Goal: Transaction & Acquisition: Purchase product/service

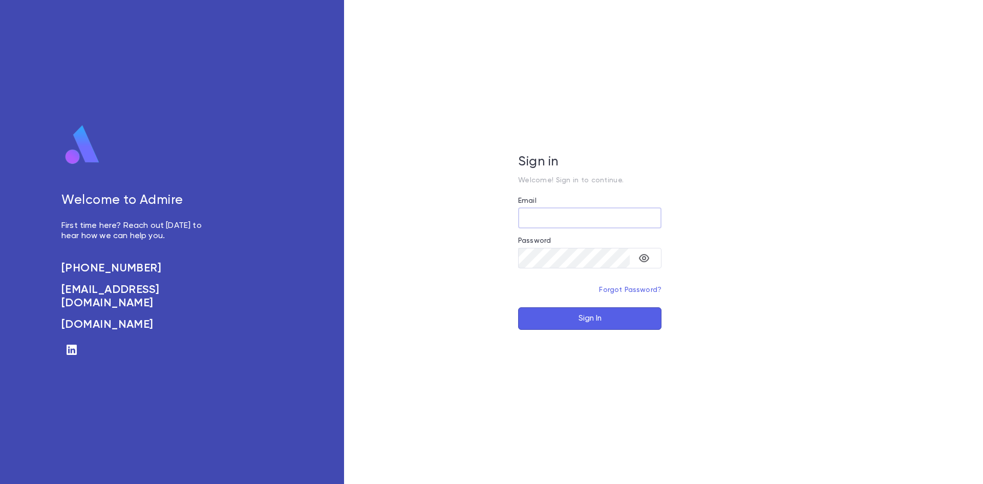
type input "**********"
click at [591, 313] on button "Sign In" at bounding box center [589, 318] width 143 height 23
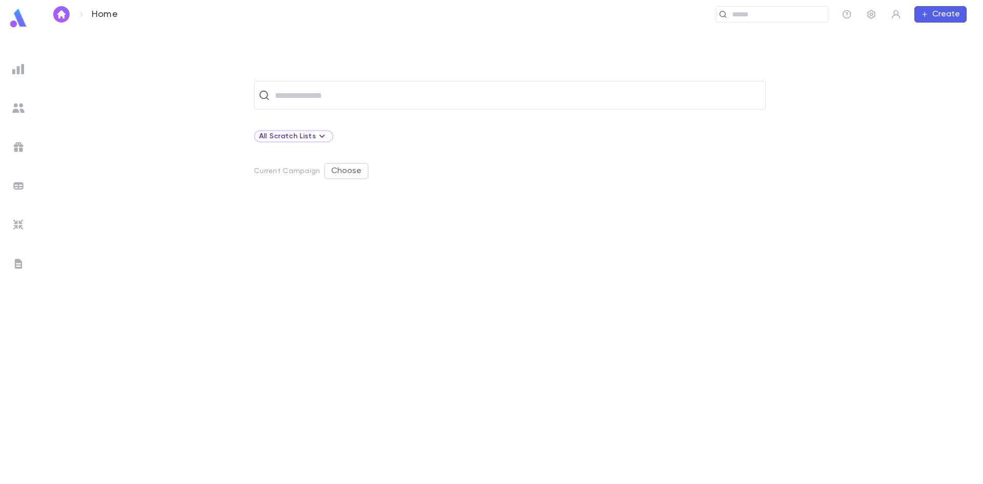
click at [15, 105] on img at bounding box center [18, 108] width 12 height 12
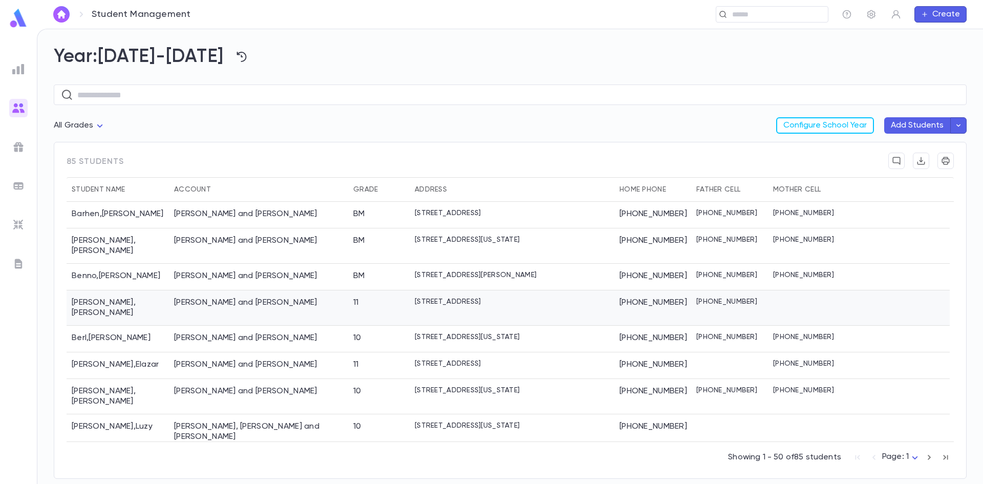
click at [261, 298] on div "Berkowitz, Nachman and Esther" at bounding box center [245, 303] width 143 height 10
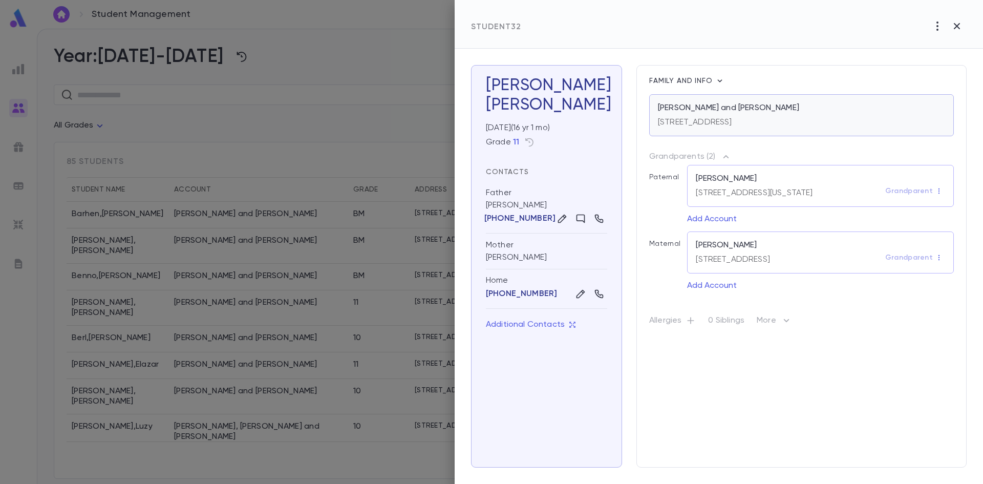
click at [690, 125] on p "97 East 9th Street, Lakewood NJ 08701" at bounding box center [695, 122] width 74 height 10
click at [234, 194] on div at bounding box center [491, 242] width 983 height 484
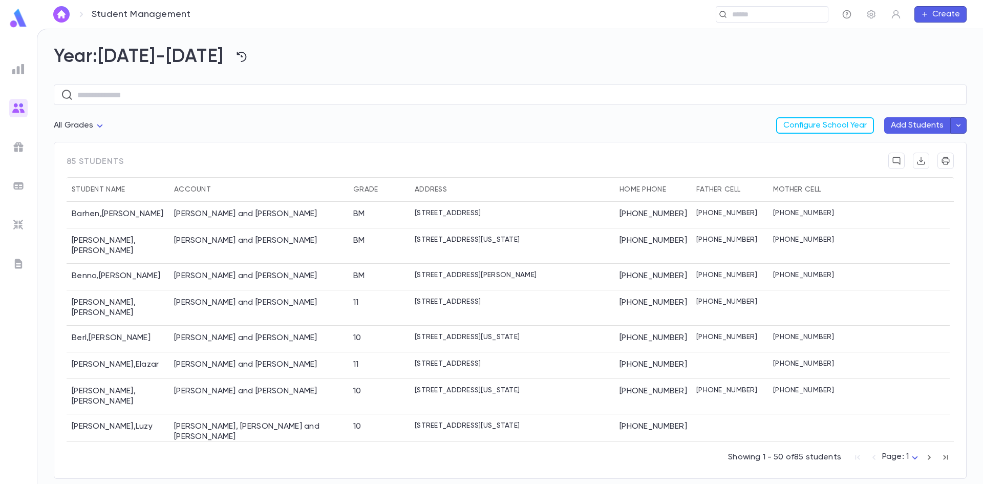
click at [843, 14] on icon "button" at bounding box center [847, 14] width 9 height 9
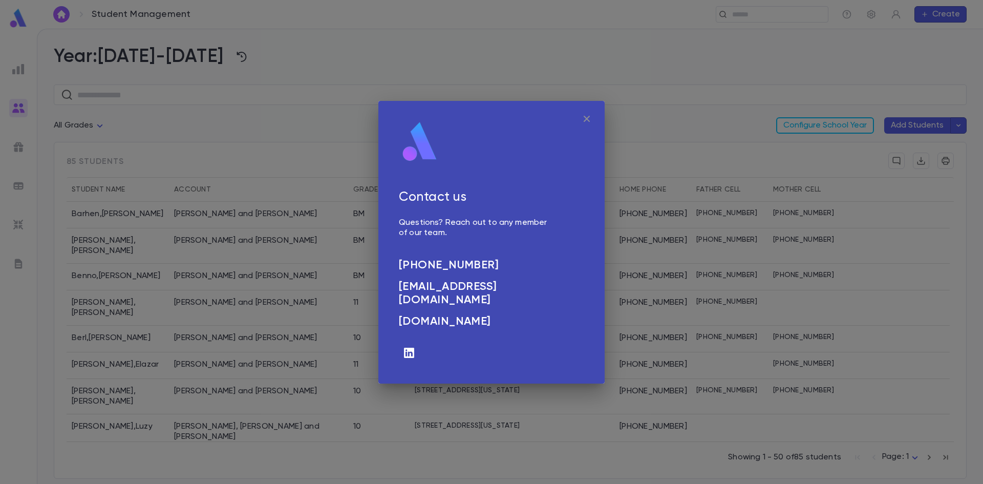
click at [589, 119] on icon "button" at bounding box center [587, 119] width 12 height 12
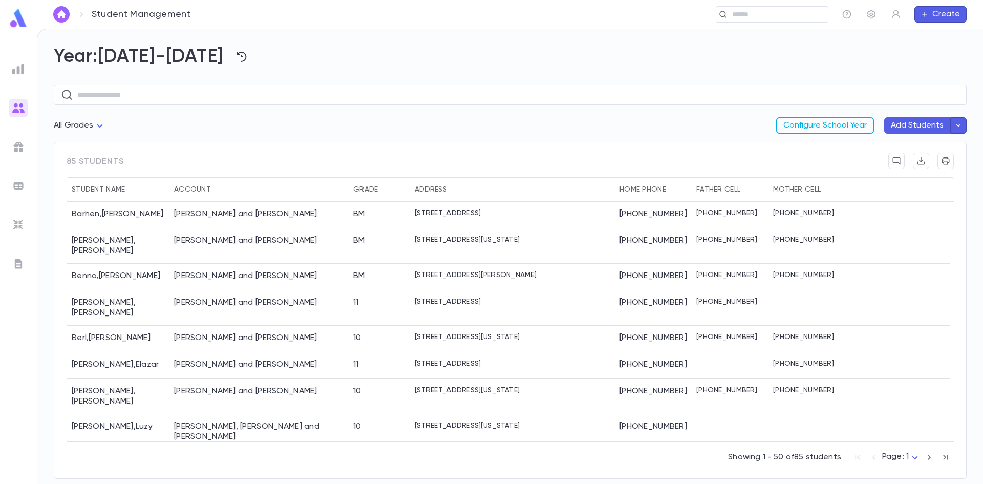
click at [830, 125] on button "Configure School Year" at bounding box center [825, 125] width 98 height 16
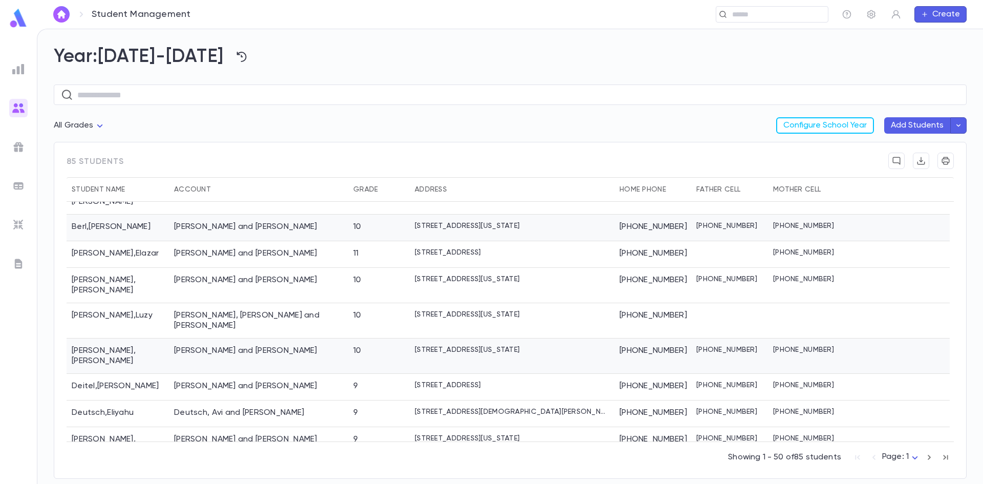
scroll to position [154, 0]
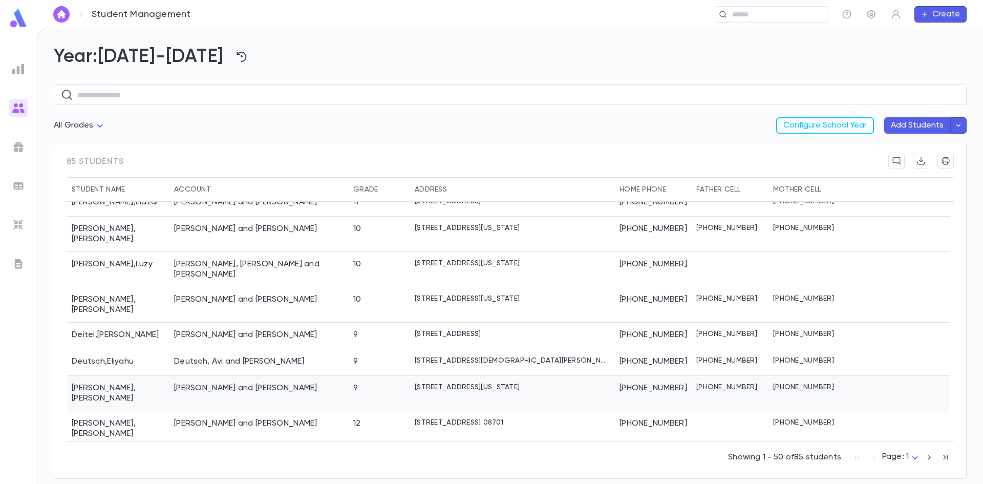
click at [240, 383] on div "Dowek, Reuvein and Shayna Esther" at bounding box center [245, 388] width 143 height 10
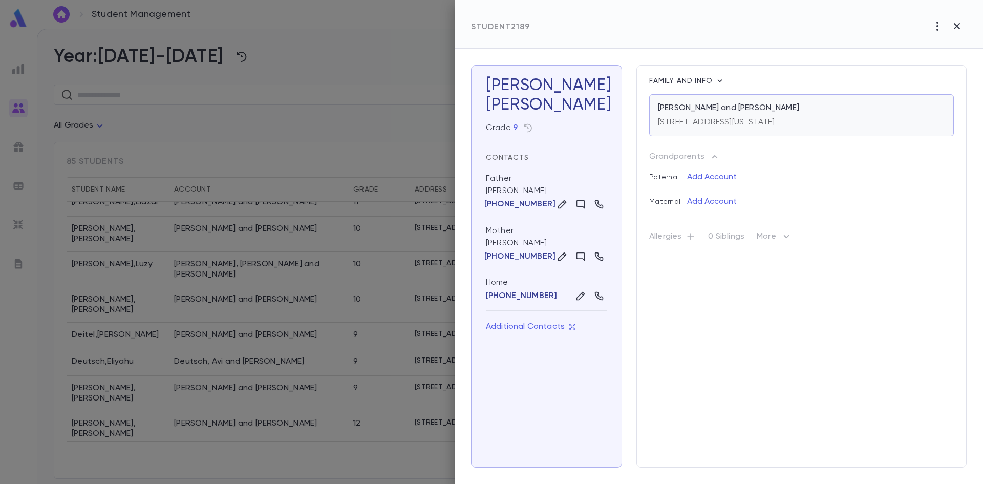
click at [719, 107] on p "Dowek, Reuvein and Shayna Esther" at bounding box center [728, 108] width 141 height 10
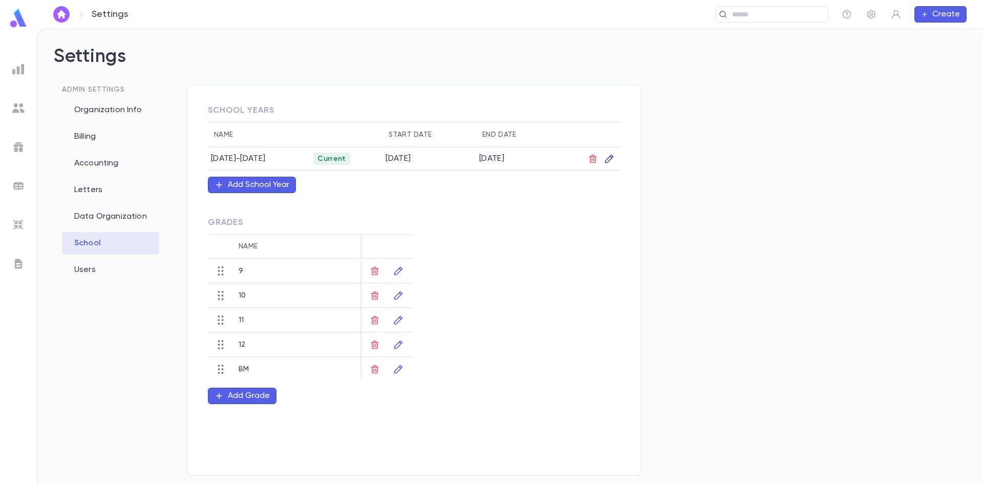
click at [612, 159] on icon "button" at bounding box center [609, 159] width 9 height 9
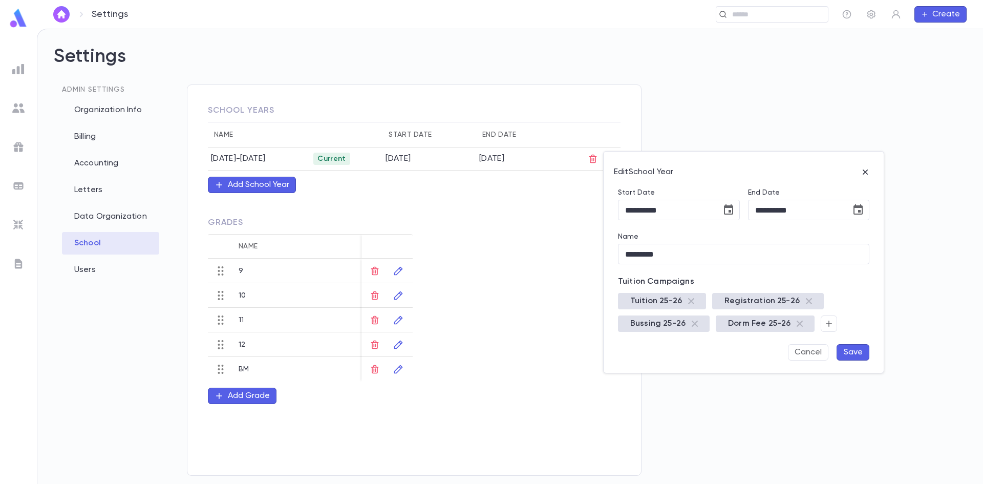
click at [661, 323] on span "Bussing 25-26" at bounding box center [658, 324] width 68 height 10
click at [510, 261] on div at bounding box center [491, 242] width 983 height 484
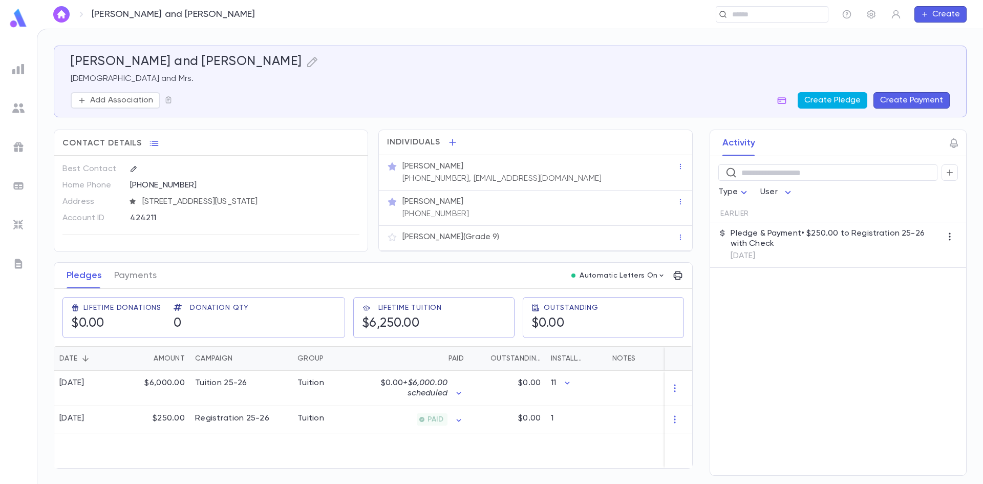
click at [820, 97] on button "Create Pledge" at bounding box center [833, 100] width 70 height 16
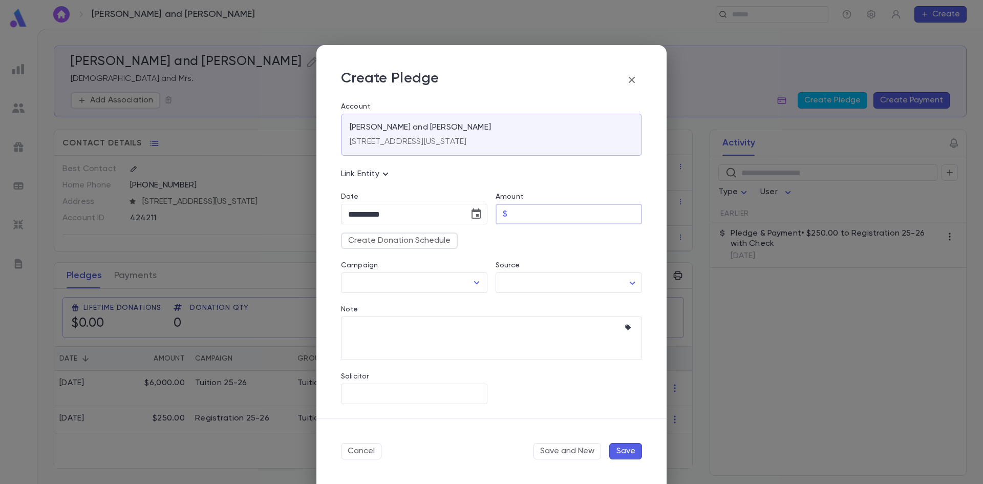
click at [566, 212] on input "Amount" at bounding box center [577, 214] width 131 height 20
click at [476, 285] on icon "Open" at bounding box center [477, 283] width 12 height 12
type input "*****"
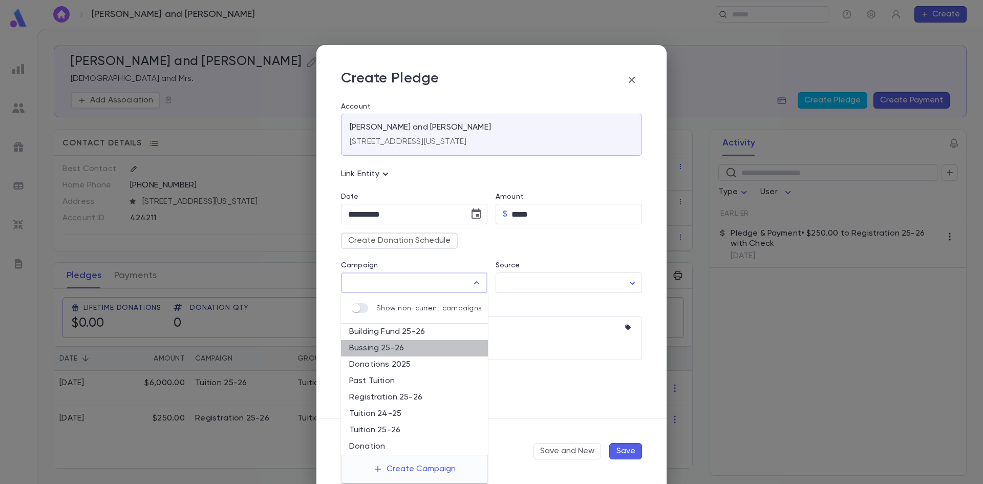
click at [377, 348] on li "Bussing 25-26" at bounding box center [414, 348] width 147 height 16
type input "**********"
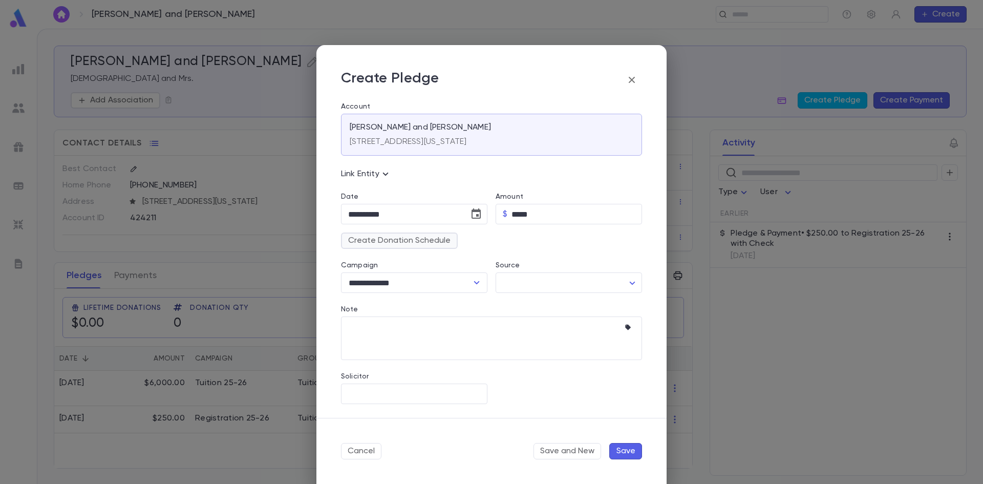
click at [403, 241] on button "Create Donation Schedule" at bounding box center [399, 241] width 117 height 16
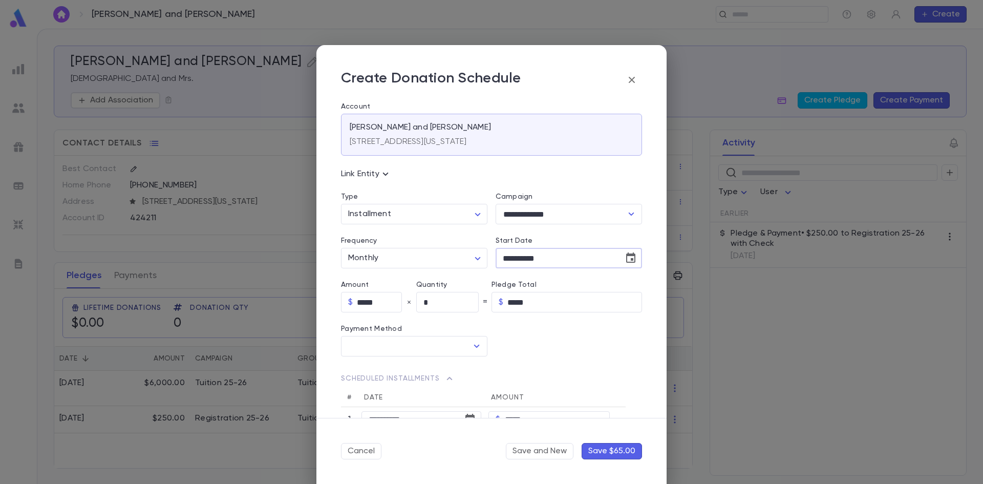
click at [517, 255] on input "**********" at bounding box center [556, 258] width 121 height 20
click at [499, 265] on input "**********" at bounding box center [556, 258] width 121 height 20
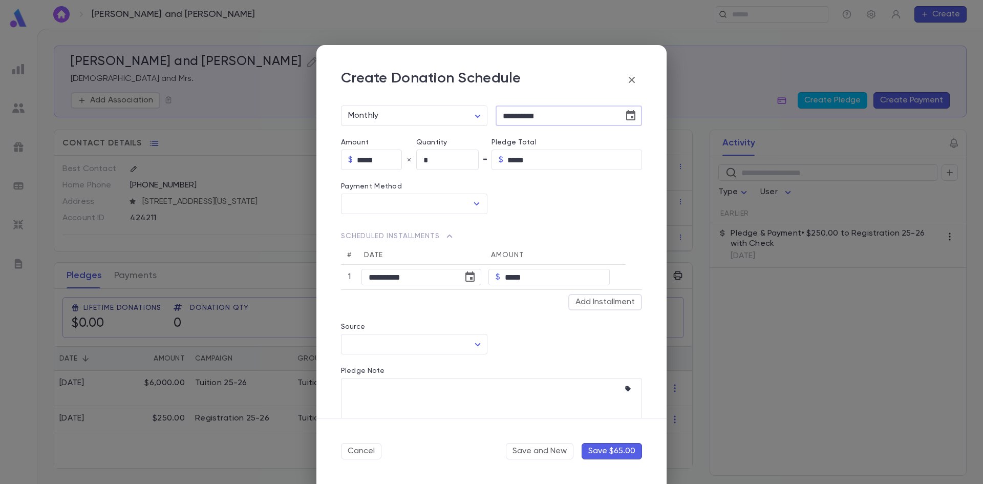
scroll to position [154, 0]
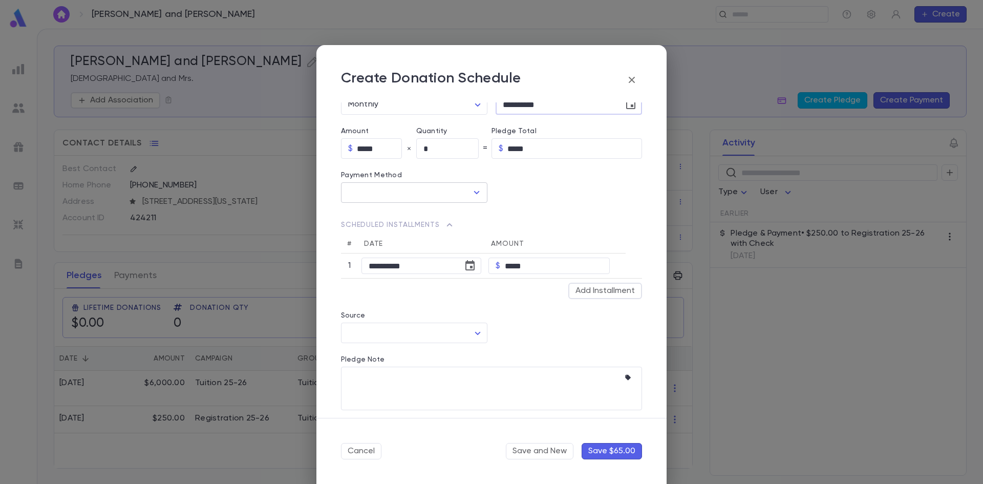
click at [472, 193] on icon "Open" at bounding box center [477, 192] width 12 height 12
type input "**********"
click at [369, 228] on li "Credit Card" at bounding box center [413, 231] width 144 height 16
click at [585, 266] on input "Credit Card" at bounding box center [573, 266] width 66 height 16
click at [541, 320] on div at bounding box center [491, 242] width 983 height 484
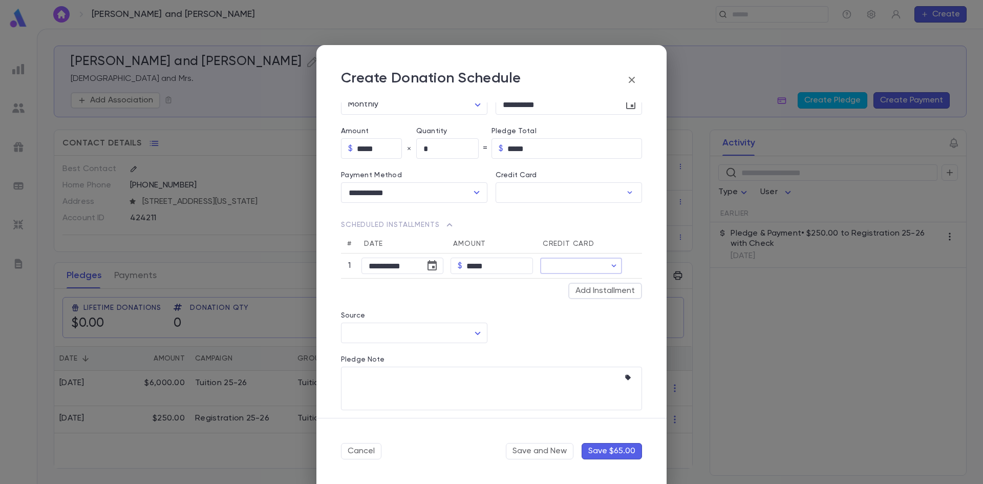
scroll to position [202, 0]
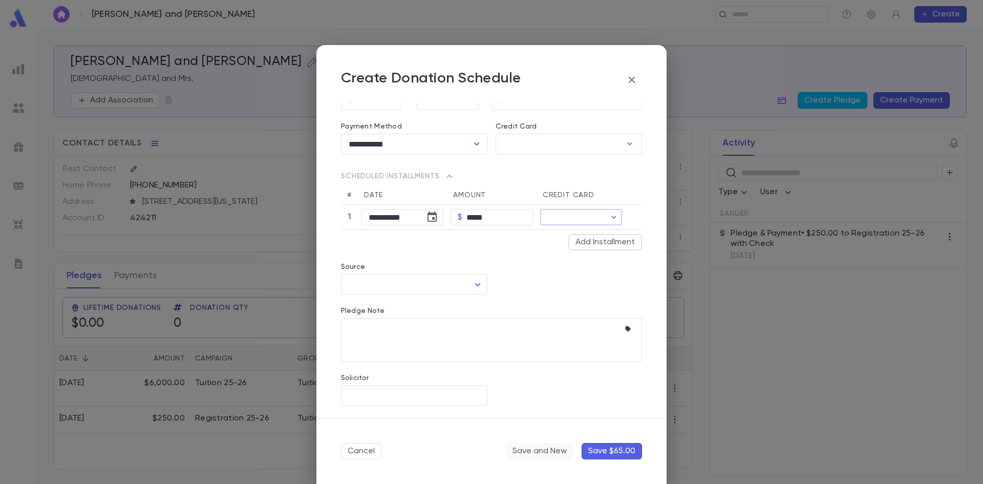
click at [523, 453] on button "Save and New" at bounding box center [540, 451] width 68 height 16
click at [569, 210] on input "Credit Card" at bounding box center [573, 217] width 66 height 16
click at [608, 220] on div at bounding box center [491, 242] width 983 height 484
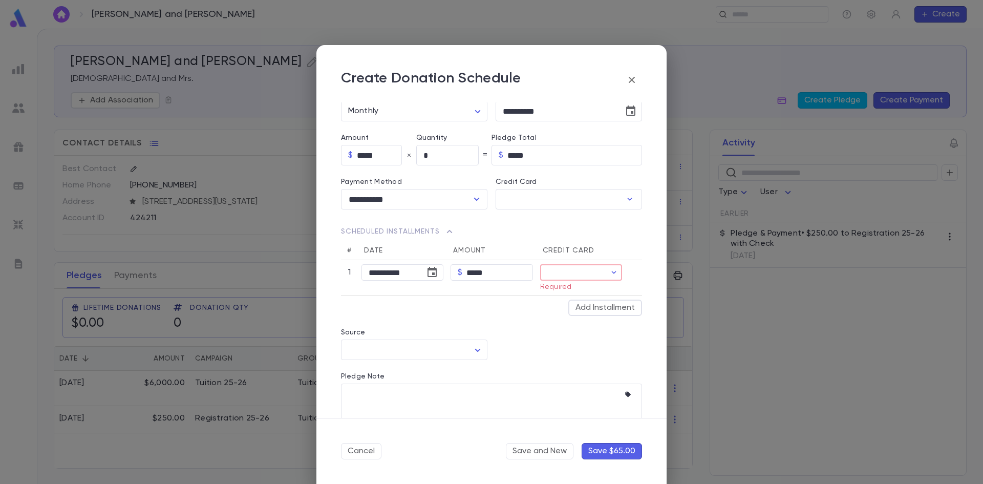
scroll to position [49, 0]
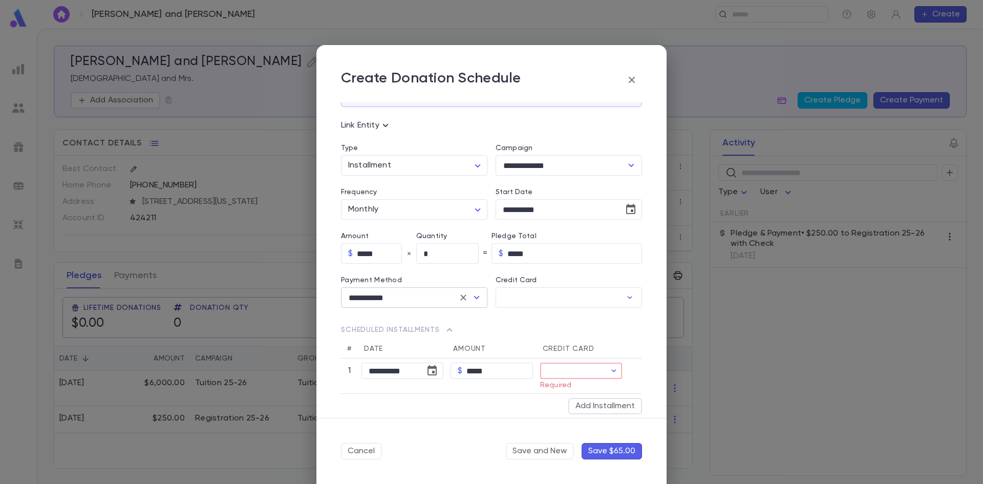
click at [479, 300] on icon "Open" at bounding box center [477, 297] width 12 height 12
click at [353, 323] on li "Check" at bounding box center [413, 320] width 144 height 16
click at [474, 300] on icon "Open" at bounding box center [477, 297] width 12 height 12
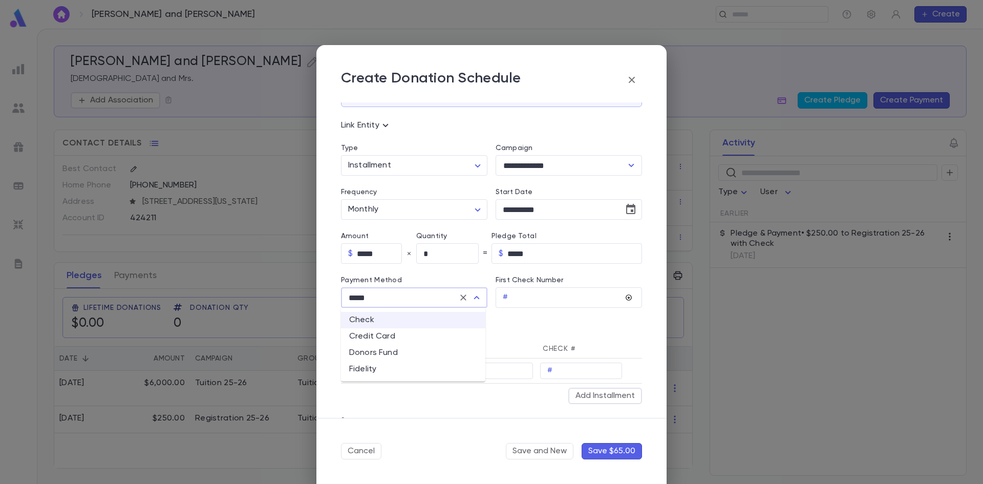
click at [398, 346] on li "Donors Fund" at bounding box center [413, 353] width 144 height 16
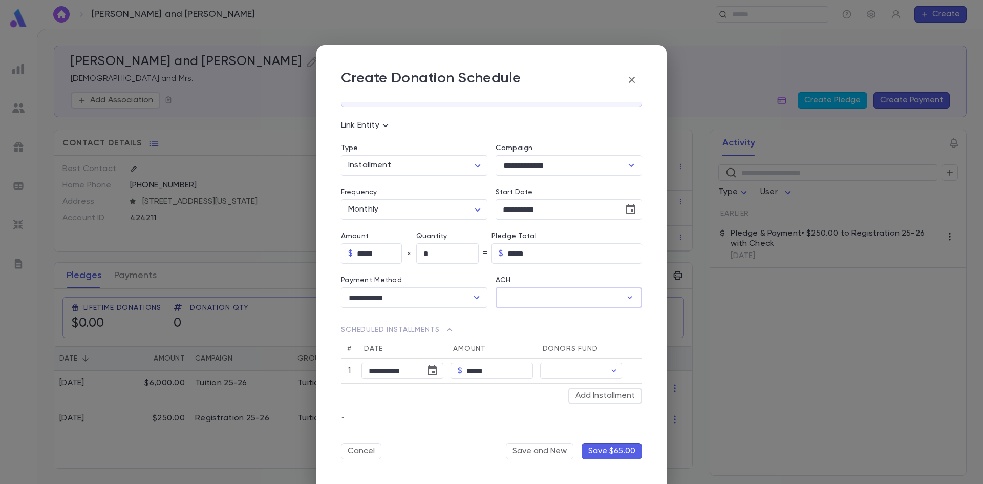
click at [615, 300] on input "ACH" at bounding box center [559, 298] width 126 height 20
click at [615, 300] on div at bounding box center [491, 242] width 983 height 484
click at [478, 301] on icon "Open" at bounding box center [477, 297] width 12 height 12
click at [366, 335] on li "Credit Card" at bounding box center [413, 336] width 144 height 16
type input "**********"
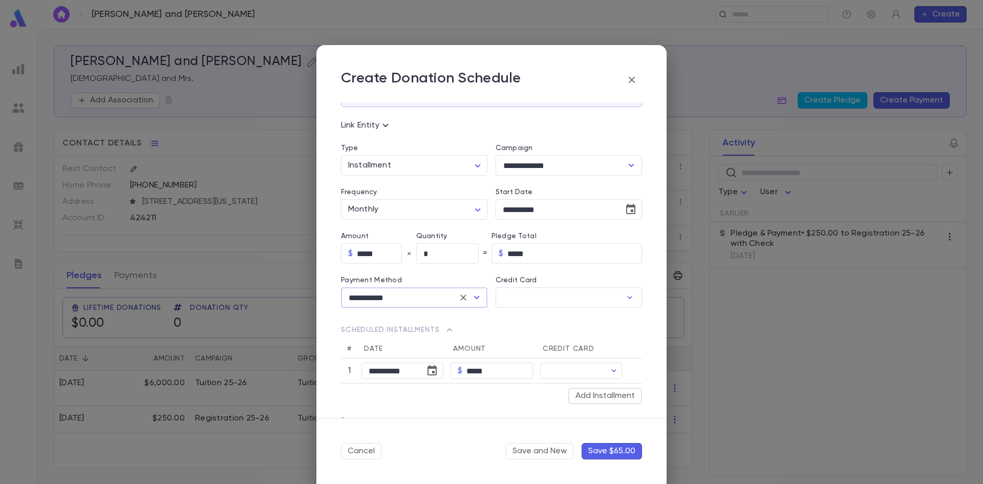
click at [595, 450] on button "Save $65.00" at bounding box center [612, 451] width 60 height 16
click at [612, 379] on div "​ Required" at bounding box center [581, 376] width 82 height 27
click at [602, 369] on div at bounding box center [491, 242] width 983 height 484
click at [363, 449] on button "Cancel" at bounding box center [361, 451] width 40 height 16
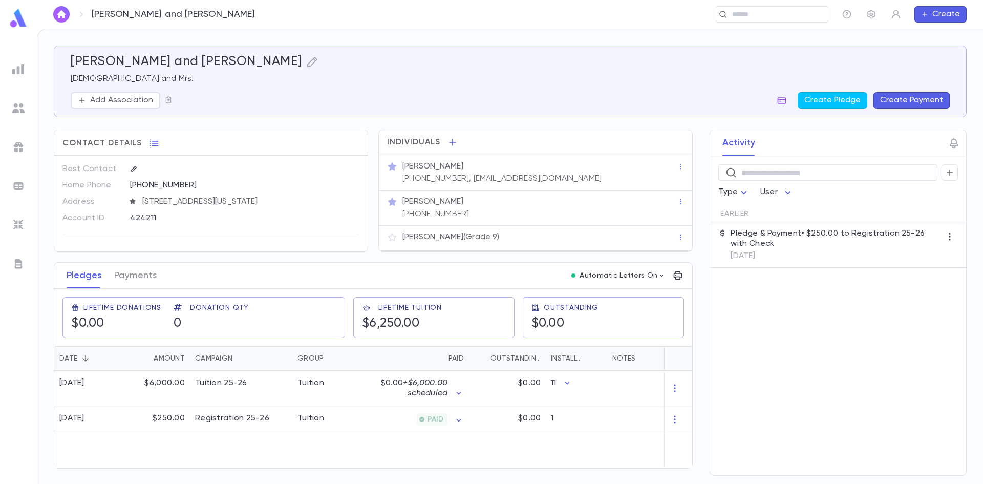
click at [785, 99] on icon "button" at bounding box center [782, 100] width 9 height 7
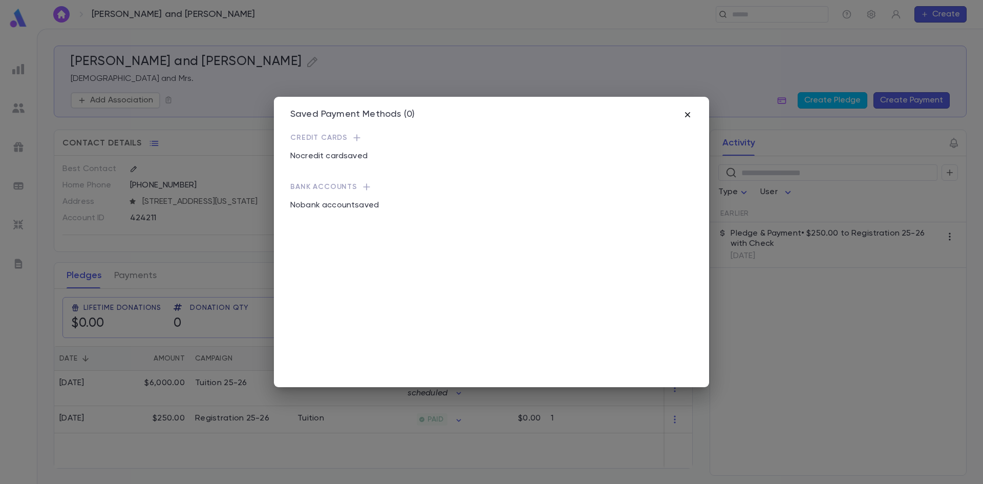
click at [685, 117] on icon "button" at bounding box center [688, 115] width 10 height 10
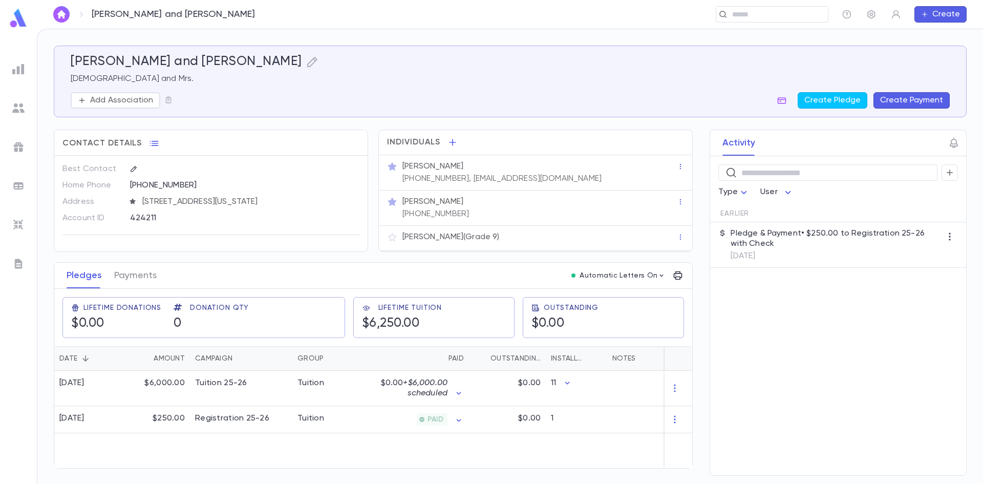
click at [904, 99] on button "Create Payment" at bounding box center [912, 100] width 76 height 16
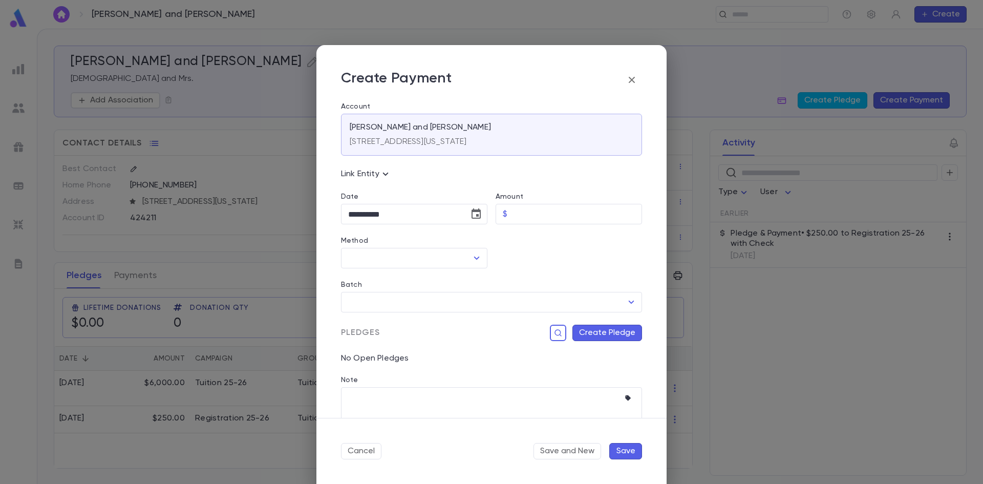
click at [607, 336] on button "Create Pledge" at bounding box center [608, 333] width 70 height 16
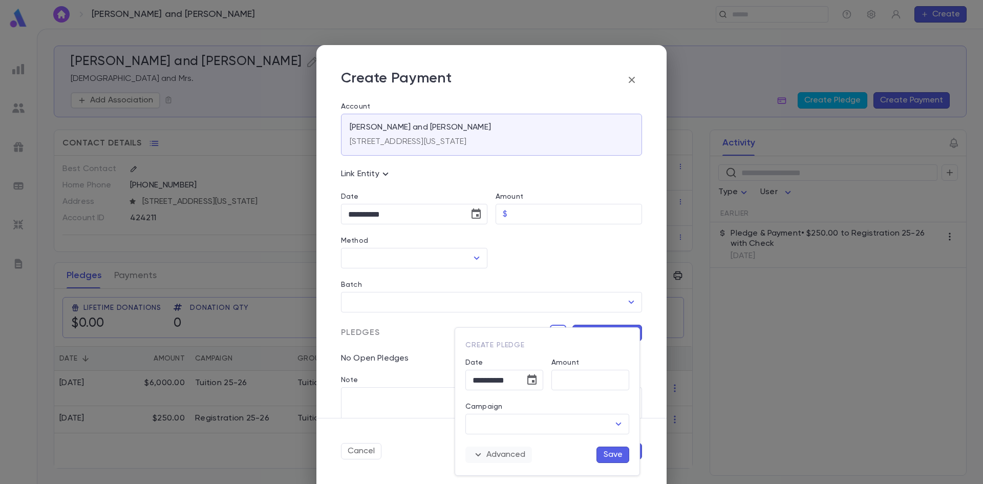
click at [507, 455] on button "Advanced" at bounding box center [499, 455] width 67 height 16
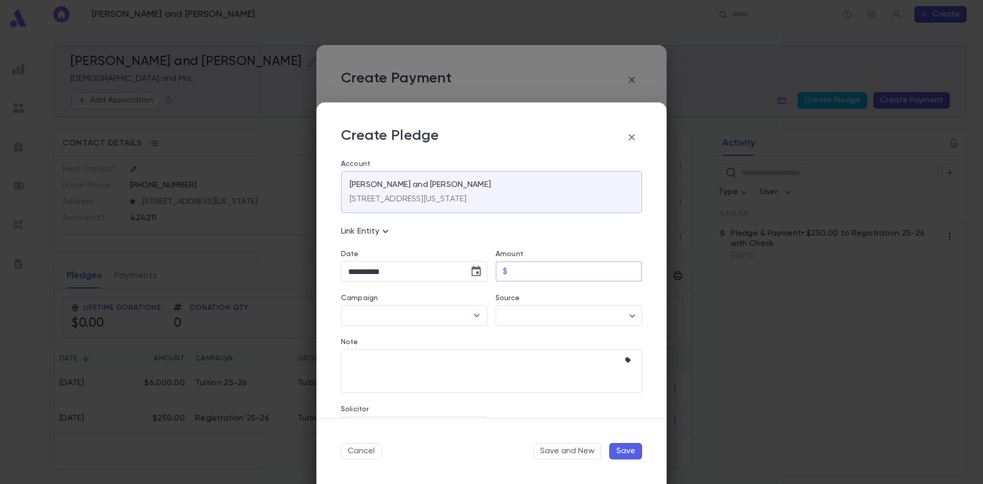
click at [541, 270] on input "Amount" at bounding box center [577, 272] width 131 height 20
type input "*****"
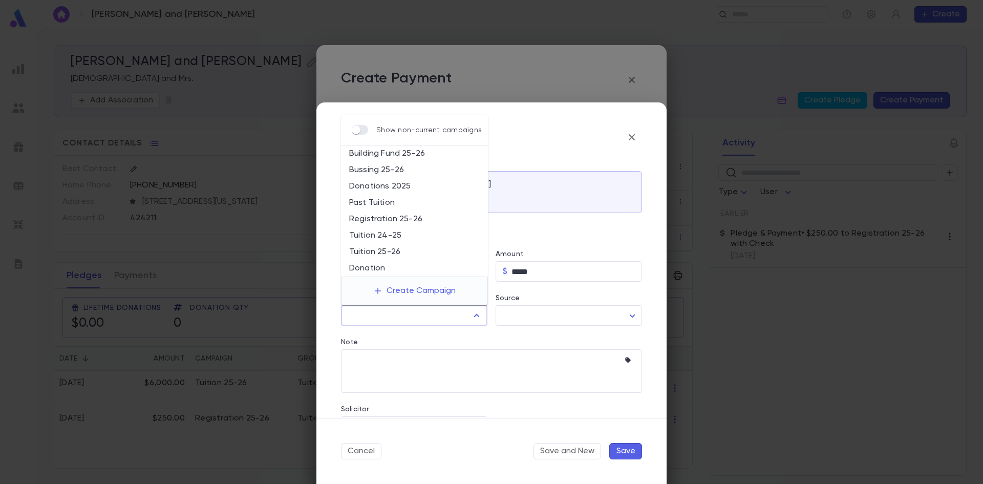
click at [431, 313] on input "Campaign" at bounding box center [407, 315] width 122 height 19
click at [391, 168] on li "Bussing 25-26" at bounding box center [414, 170] width 147 height 16
type input "**********"
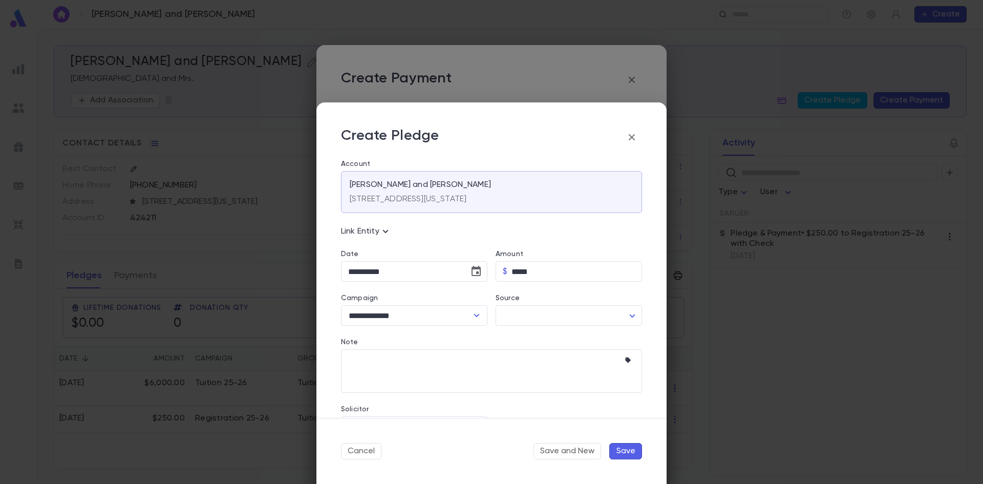
click at [629, 453] on button "Save" at bounding box center [626, 451] width 33 height 16
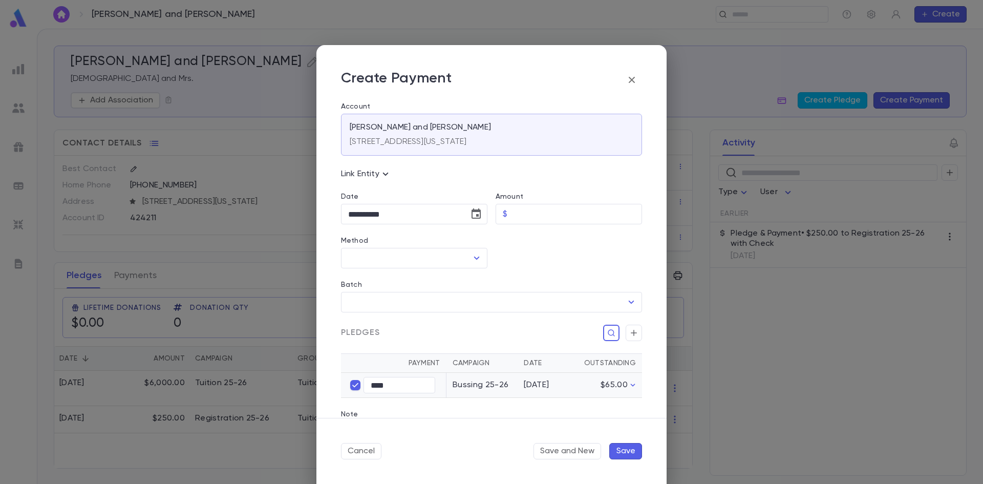
click at [539, 391] on td "8/24/25" at bounding box center [545, 385] width 54 height 25
click at [538, 385] on div "8/24/25" at bounding box center [544, 385] width 41 height 10
drag, startPoint x: 351, startPoint y: 214, endPoint x: 358, endPoint y: 213, distance: 6.7
click at [358, 213] on input "**********" at bounding box center [401, 214] width 121 height 20
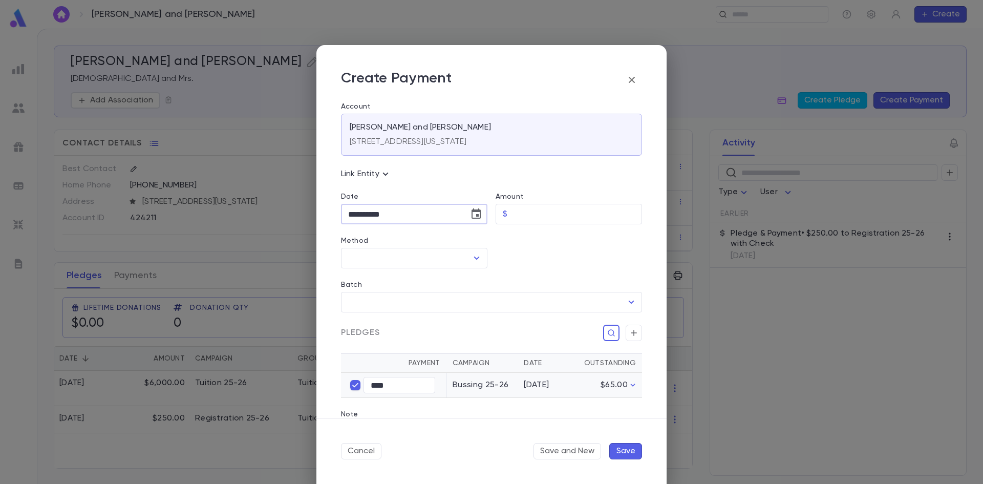
type input "**********"
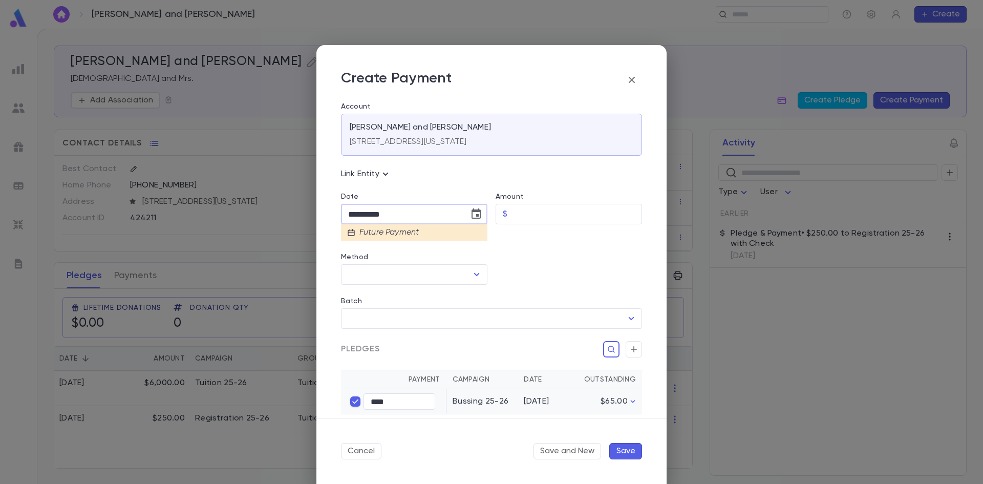
click at [368, 216] on input "**********" at bounding box center [401, 214] width 121 height 20
type input "**********"
click at [616, 447] on button "Save" at bounding box center [626, 451] width 33 height 16
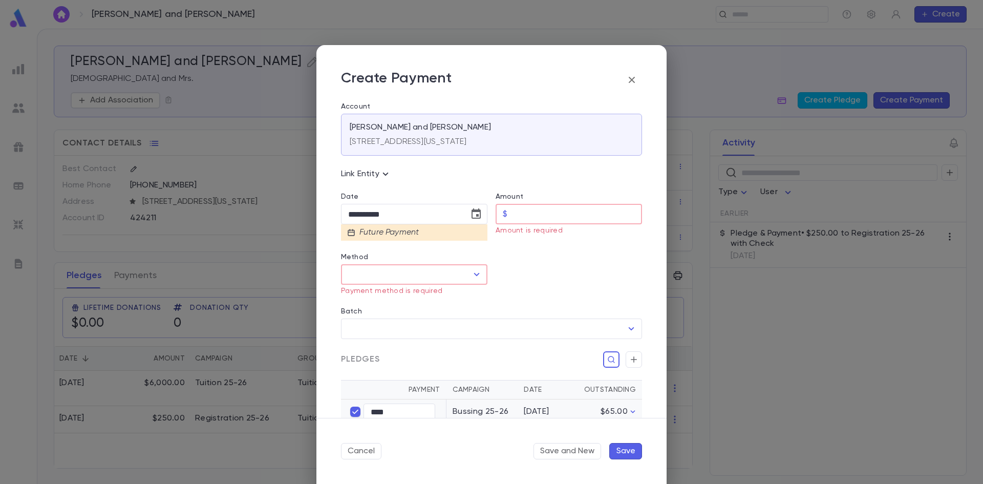
click at [561, 212] on input "Amount" at bounding box center [577, 214] width 131 height 20
click at [372, 451] on button "Cancel" at bounding box center [361, 451] width 40 height 16
